Goal: Transaction & Acquisition: Purchase product/service

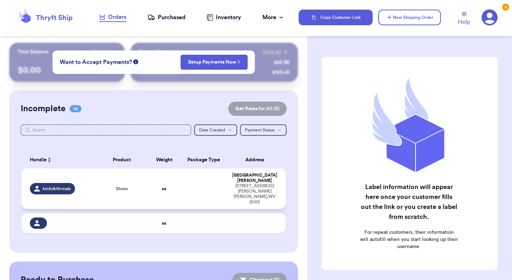
click at [219, 176] on td at bounding box center [204, 189] width 48 height 41
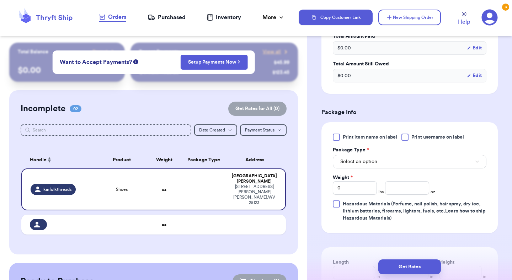
scroll to position [243, 0]
click at [382, 155] on button "Select an option" at bounding box center [410, 162] width 154 height 14
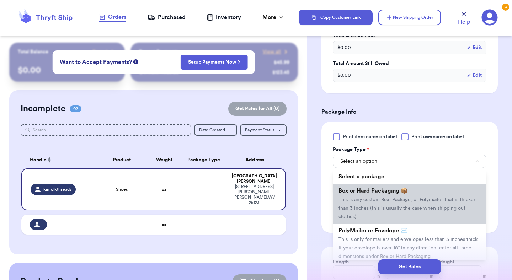
click at [360, 197] on span "This is any custom Box, Package, or Polymailer that is thicker than 3 inches (t…" at bounding box center [407, 208] width 137 height 22
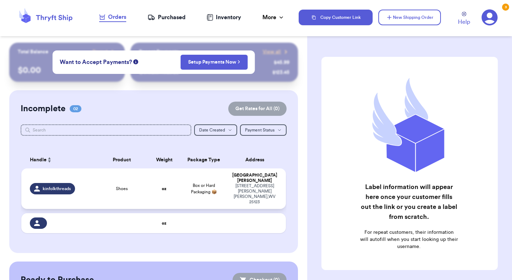
click at [150, 176] on td "oz" at bounding box center [164, 189] width 32 height 41
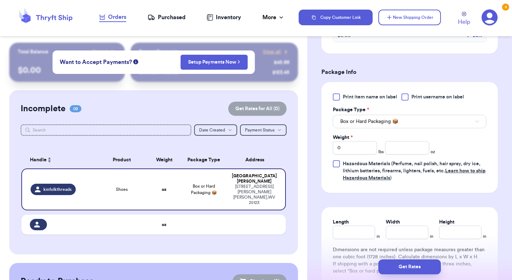
scroll to position [288, 0]
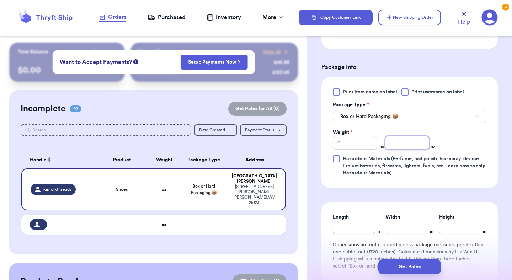
click at [401, 136] on input "number" at bounding box center [407, 143] width 44 height 14
type input "12.5"
click at [351, 222] on input "Length" at bounding box center [354, 228] width 42 height 14
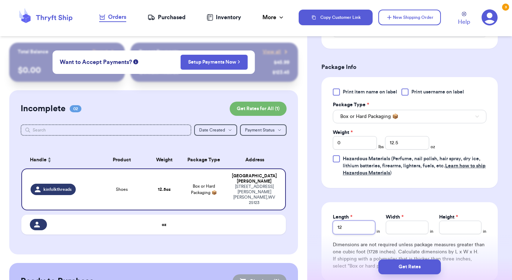
type input "12"
click at [398, 221] on input "Width *" at bounding box center [407, 228] width 42 height 14
type input "15"
click at [460, 221] on input "Height *" at bounding box center [460, 228] width 42 height 14
click at [411, 136] on input "12.5" at bounding box center [407, 143] width 44 height 14
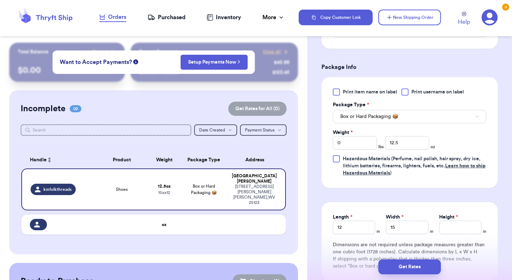
click at [418, 157] on span "Hazardous Materials (Perfume, nail polish, hair spray, dry ice, lithium batteri…" at bounding box center [414, 166] width 143 height 19
click at [0, 0] on input "Hazardous Materials (Perfume, nail polish, hair spray, dry ice, lithium batteri…" at bounding box center [0, 0] width 0 height 0
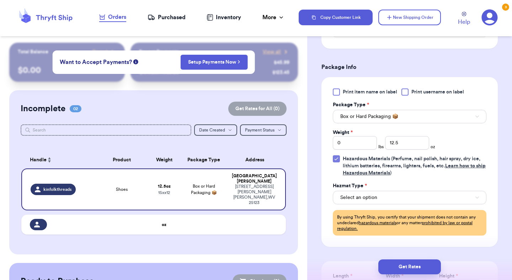
click at [337, 156] on icon at bounding box center [337, 159] width 6 height 6
click at [0, 0] on input "Hazardous Materials (Perfume, nail polish, hair spray, dry ice, lithium batteri…" at bounding box center [0, 0] width 0 height 0
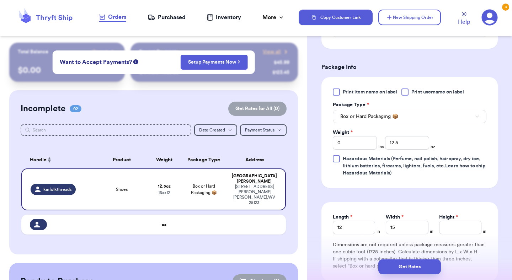
scroll to position [367, 0]
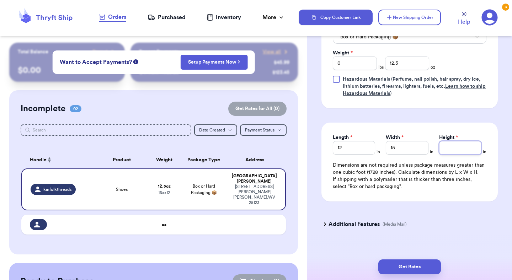
click at [473, 141] on input "Height *" at bounding box center [460, 148] width 42 height 14
type input "3"
click at [475, 141] on input "3" at bounding box center [460, 148] width 42 height 14
click at [429, 258] on div "Get Rates" at bounding box center [409, 267] width 205 height 26
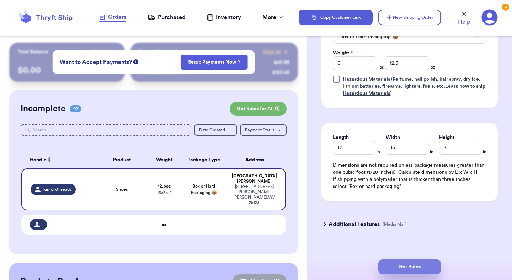
click at [427, 265] on button "Get Rates" at bounding box center [410, 267] width 63 height 15
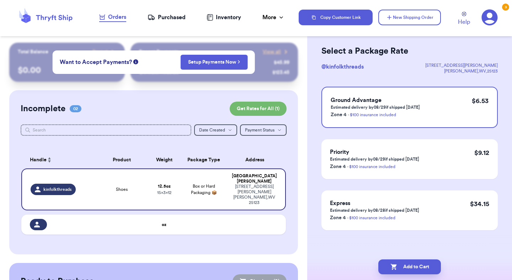
scroll to position [0, 0]
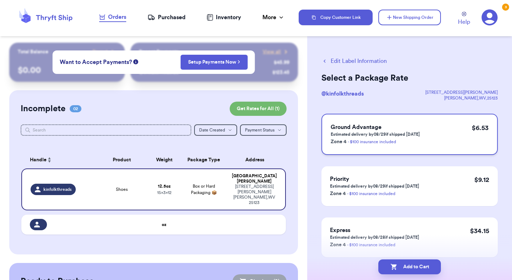
click at [411, 128] on h3 "Ground Advantage" at bounding box center [375, 127] width 89 height 9
click at [414, 267] on button "Add to Cart" at bounding box center [410, 267] width 63 height 15
checkbox input "true"
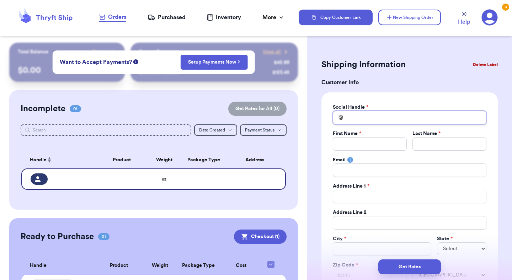
click at [357, 117] on input "Total Amount Paid" at bounding box center [410, 118] width 154 height 14
type input "h"
type input "he"
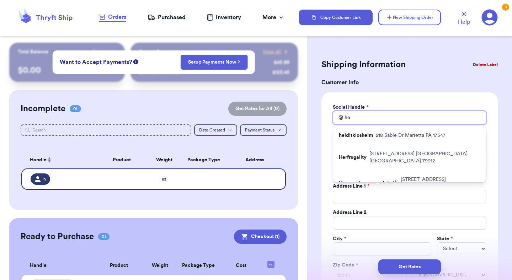
type input "her"
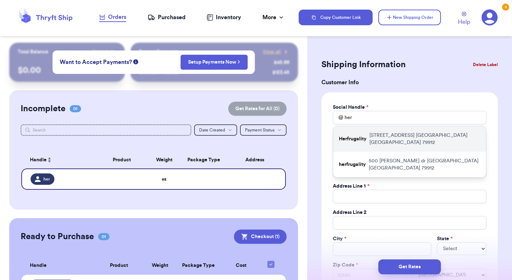
click at [352, 139] on div "Herfrugality 6938 Alto Rey Ave El Paso TX 79912" at bounding box center [409, 139] width 153 height 26
type input "Herfrugality"
type input "Nerisa"
type input "Kamalielu"
type input "Herfrugality@yahoo.com"
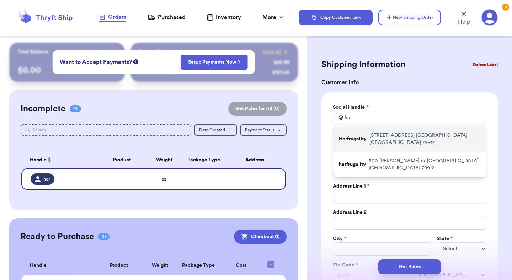
type input "6938 Alto Rey Ave"
type input "511"
type input "El Paso"
select select "TX"
type input "79912"
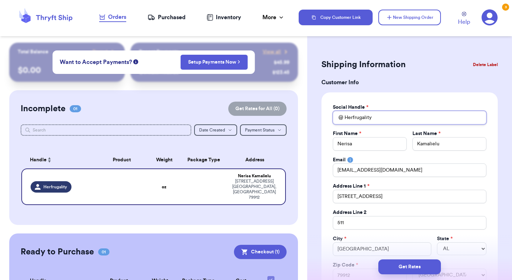
click at [357, 121] on input "Herfrugality" at bounding box center [410, 118] width 154 height 14
paste input "herunderstandingheart"
type input "herunderstandingheart"
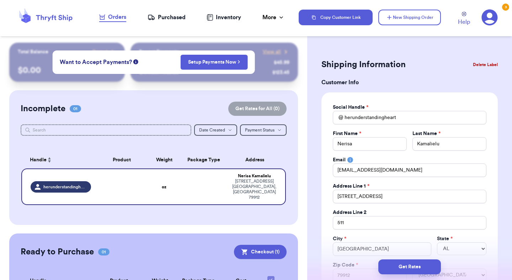
click at [384, 104] on div "Social Handle *" at bounding box center [410, 107] width 154 height 7
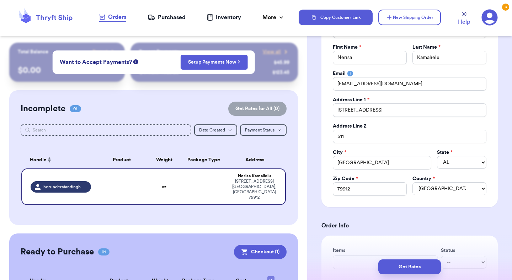
scroll to position [87, 0]
click at [337, 133] on input "511" at bounding box center [410, 136] width 154 height 14
type input "A511"
type input "Ap511"
type input "Apt511"
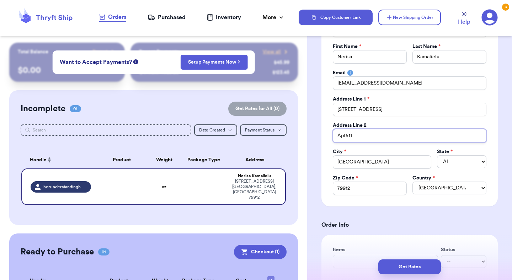
type input "Apt 511"
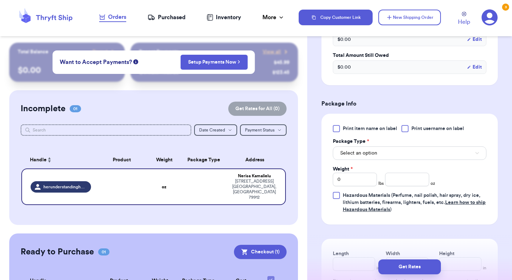
scroll to position [359, 0]
click at [359, 179] on input "0" at bounding box center [355, 180] width 44 height 14
type input "02"
type input "0"
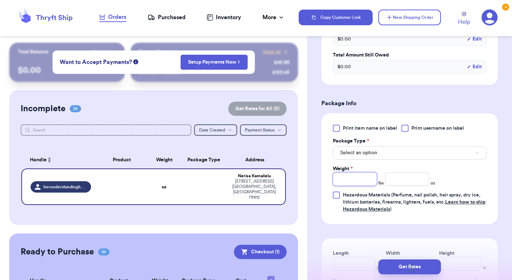
type input "2"
click at [415, 182] on input "number" at bounding box center [407, 180] width 44 height 14
type input "10"
click at [490, 178] on div "Print item name on label Print username on label Package Type * Select an optio…" at bounding box center [410, 168] width 176 height 111
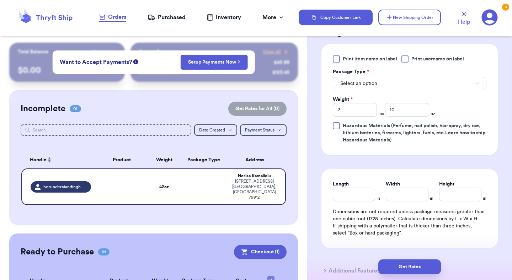
scroll to position [429, 0]
click at [368, 197] on input "Length" at bounding box center [354, 194] width 42 height 14
type input "12"
click at [414, 199] on input "Width *" at bounding box center [407, 194] width 42 height 14
type input "15"
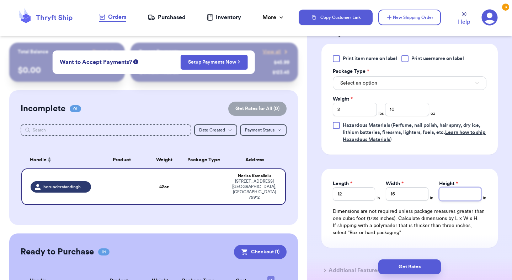
click at [474, 195] on input "Height *" at bounding box center [460, 194] width 42 height 14
type input "3.5"
click at [432, 266] on button "Get Rates" at bounding box center [410, 267] width 63 height 15
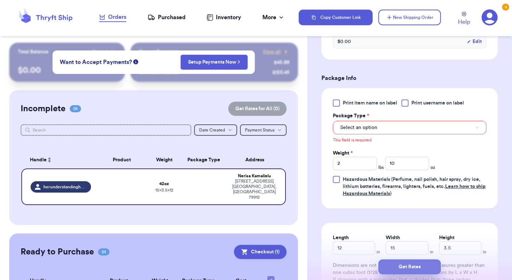
scroll to position [256, 0]
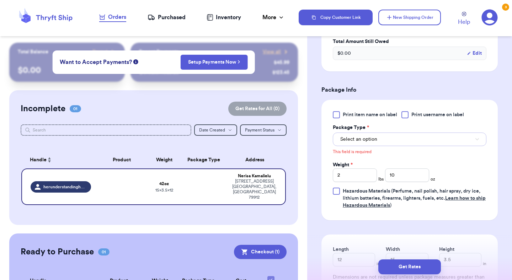
click at [373, 140] on span "Select an option" at bounding box center [358, 139] width 37 height 7
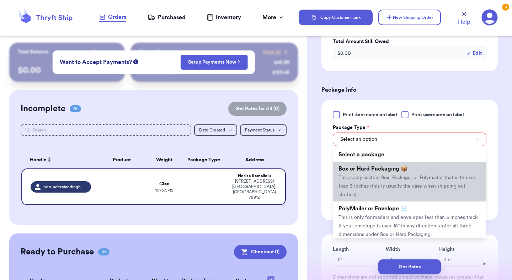
click at [373, 171] on span "Box or Hard Packaging 📦" at bounding box center [373, 169] width 69 height 6
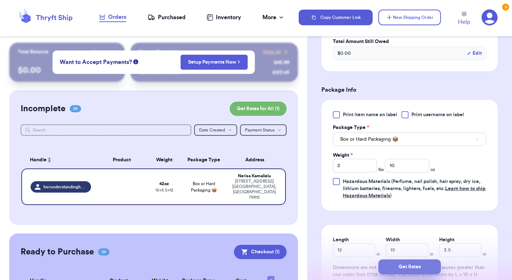
click at [397, 268] on button "Get Rates" at bounding box center [410, 267] width 63 height 15
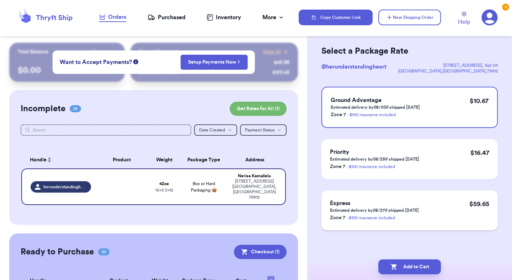
scroll to position [0, 0]
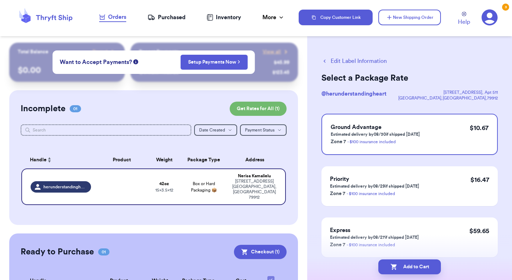
click at [360, 62] on button "Edit Label Information" at bounding box center [354, 61] width 65 height 9
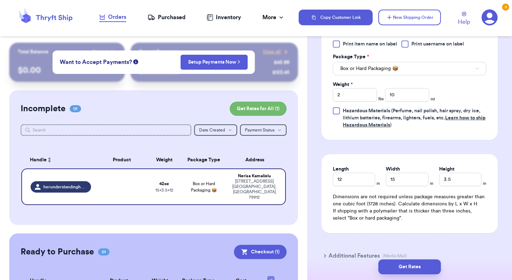
scroll to position [335, 0]
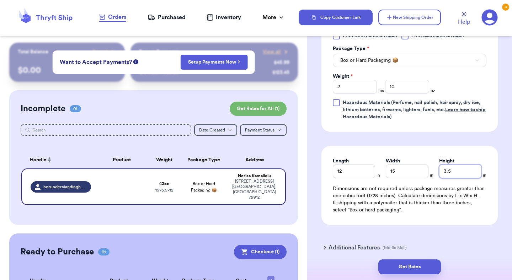
click at [453, 170] on input "3.5" at bounding box center [460, 172] width 42 height 14
type input "4"
click at [419, 263] on button "Get Rates" at bounding box center [410, 267] width 63 height 15
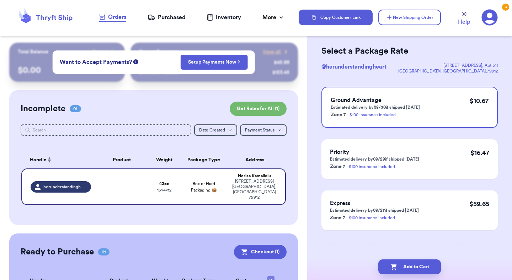
scroll to position [0, 0]
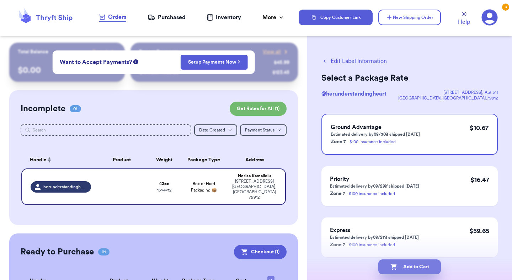
click at [420, 264] on button "Add to Cart" at bounding box center [410, 267] width 63 height 15
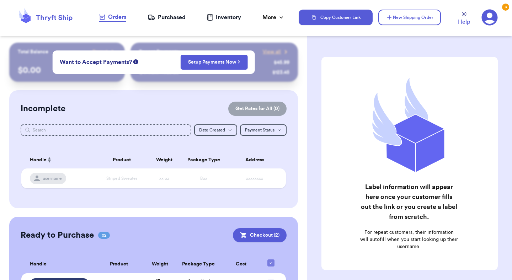
scroll to position [68, 0]
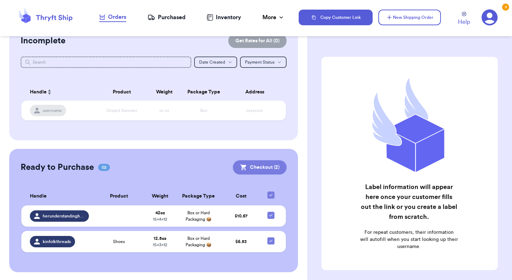
click at [263, 166] on button "Checkout ( 2 )" at bounding box center [260, 167] width 54 height 14
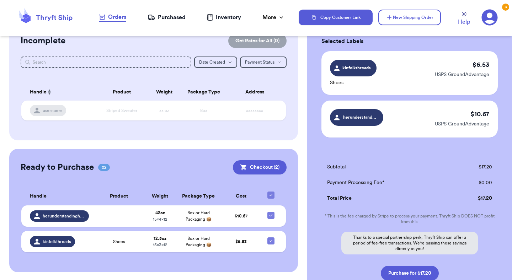
scroll to position [88, 0]
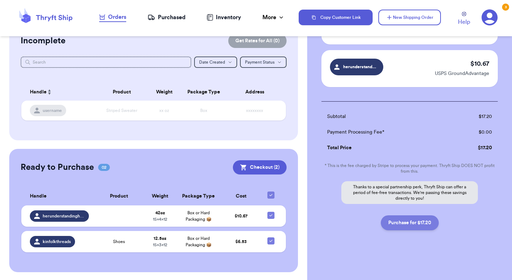
click at [403, 226] on button "Purchase for $17.20" at bounding box center [410, 223] width 58 height 15
checkbox input "false"
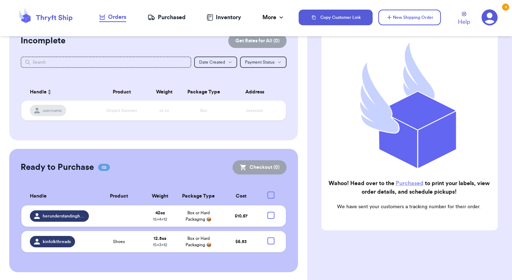
checkbox input "true"
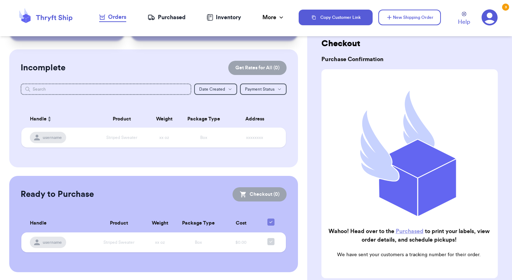
scroll to position [0, 0]
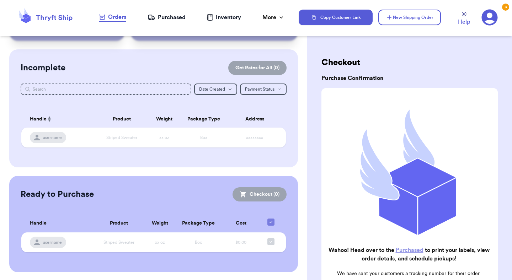
click at [175, 17] on div "Purchased" at bounding box center [167, 17] width 38 height 9
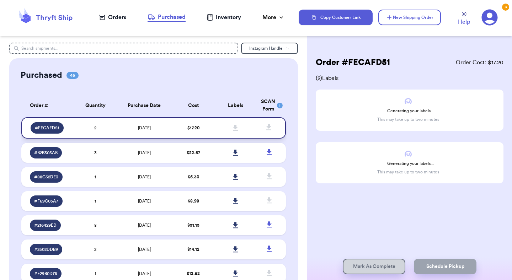
click at [238, 129] on icon at bounding box center [235, 128] width 5 height 6
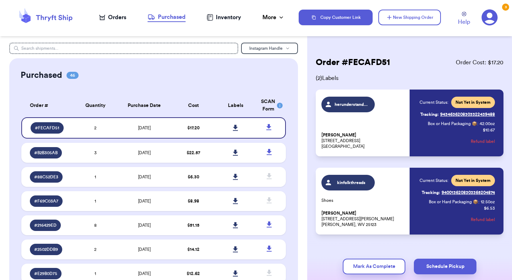
scroll to position [4, 0]
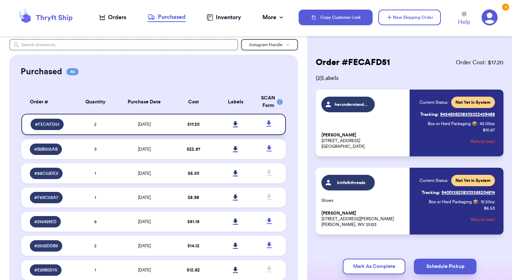
click at [236, 130] on link at bounding box center [236, 125] width 16 height 16
